Goal: Transaction & Acquisition: Purchase product/service

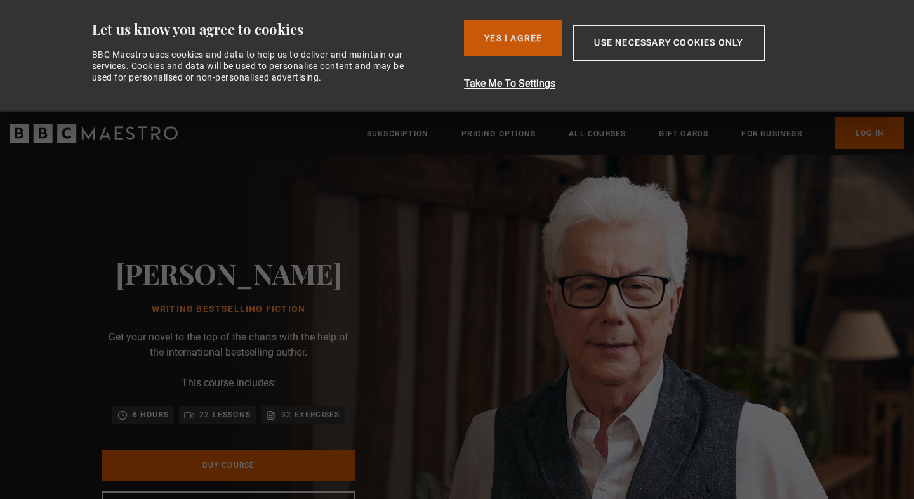
click at [520, 30] on button "Yes I Agree" at bounding box center [513, 38] width 98 height 36
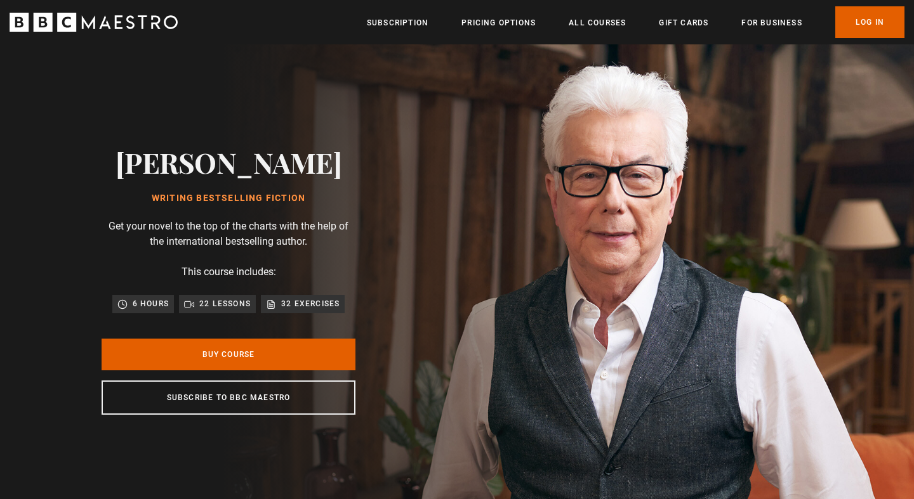
scroll to position [0, 332]
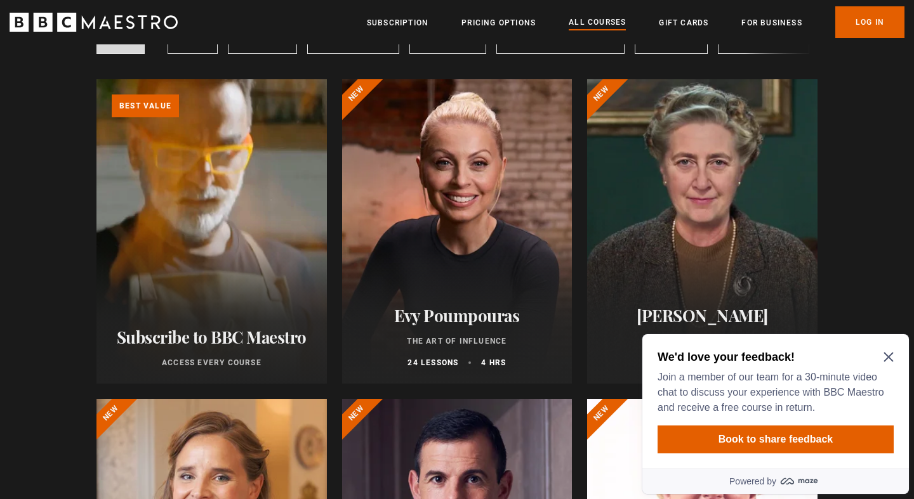
scroll to position [128, 0]
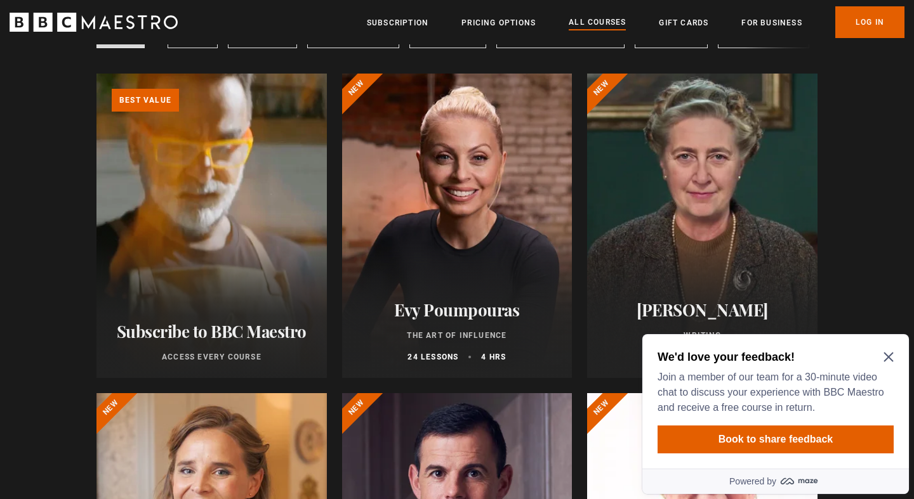
click at [891, 357] on icon "Close Maze Prompt" at bounding box center [888, 357] width 10 height 10
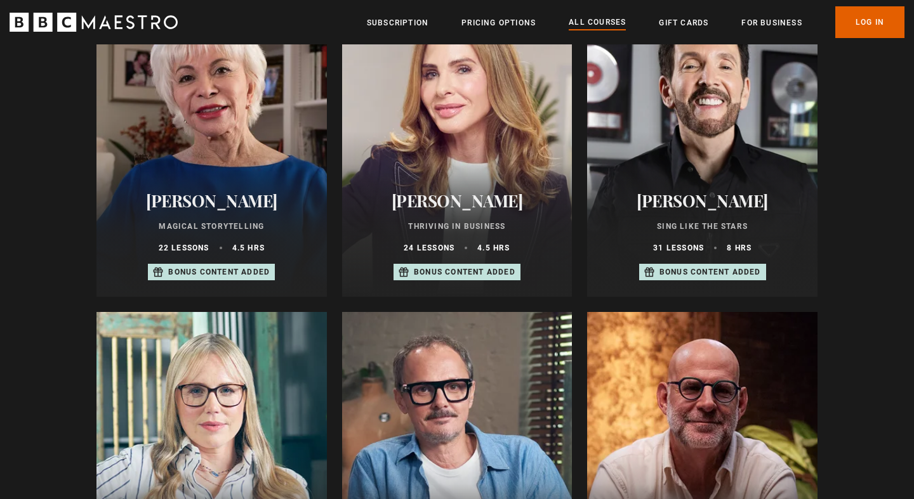
scroll to position [850, 0]
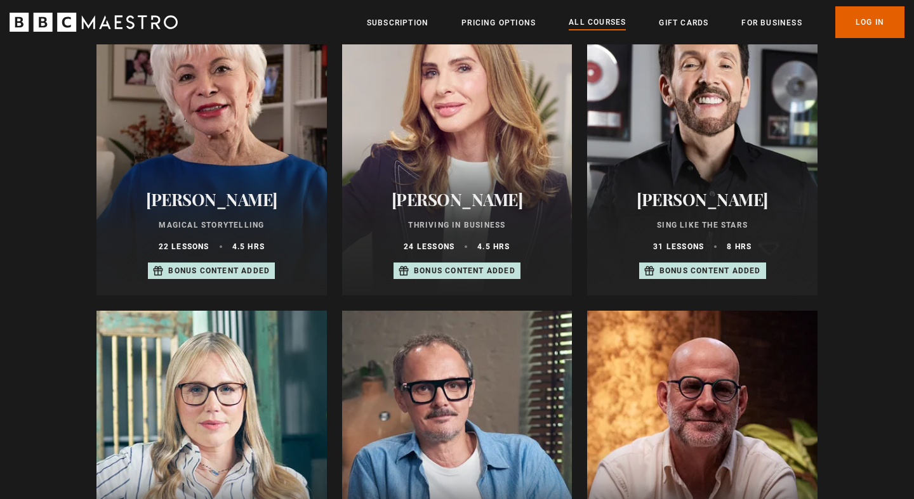
click at [235, 180] on div "Isabel Allende Magical Storytelling 22 lessons 4.5 hrs Bonus content added" at bounding box center [211, 234] width 230 height 121
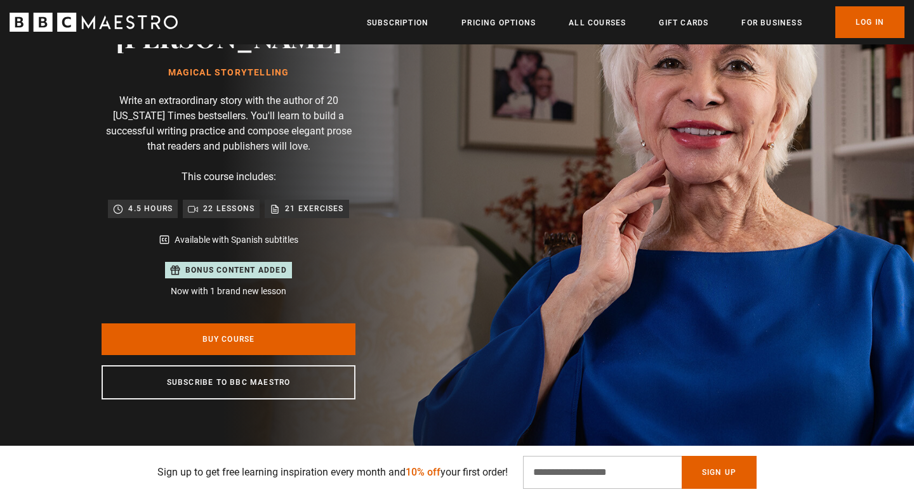
scroll to position [0, 499]
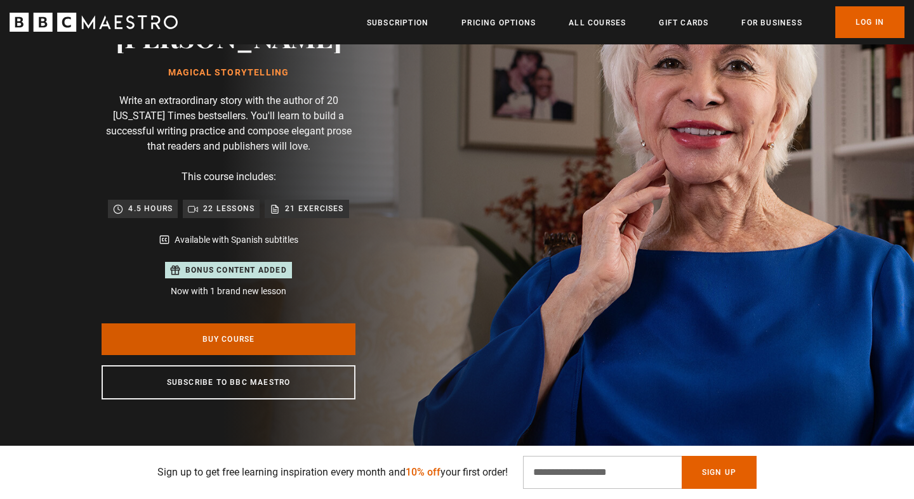
click at [291, 337] on link "Buy Course" at bounding box center [229, 340] width 254 height 32
